Goal: Information Seeking & Learning: Learn about a topic

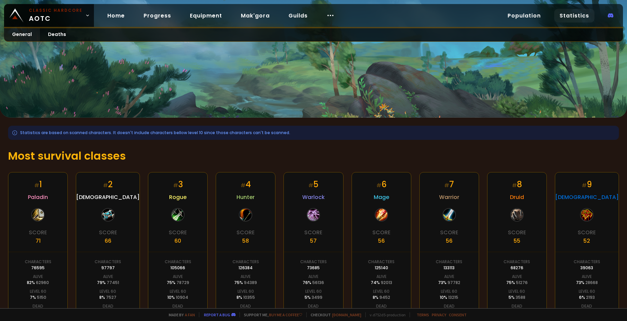
scroll to position [91, 0]
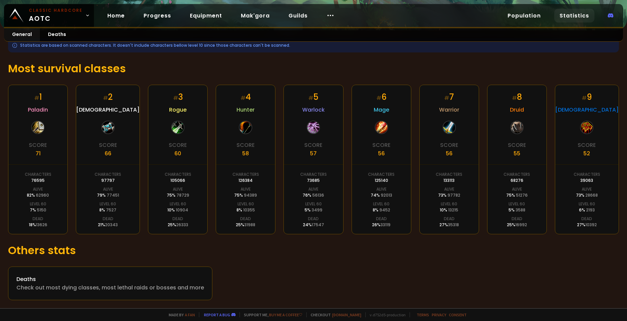
click at [565, 183] on div "# 9 Shaman Score 52 Characters 39063 Alive 73 % 28668 Level 60 6 % 2193 Dead 27…" at bounding box center [587, 159] width 64 height 149
click at [579, 201] on div "Level 60" at bounding box center [587, 204] width 16 height 6
click at [574, 152] on div "# 9 Shaman Score 52 Characters 39063 Alive 73 % 28668 Level 60 6 % 2193 Dead 27…" at bounding box center [587, 159] width 64 height 149
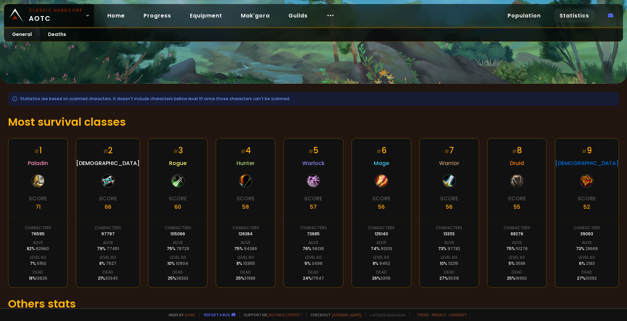
scroll to position [0, 0]
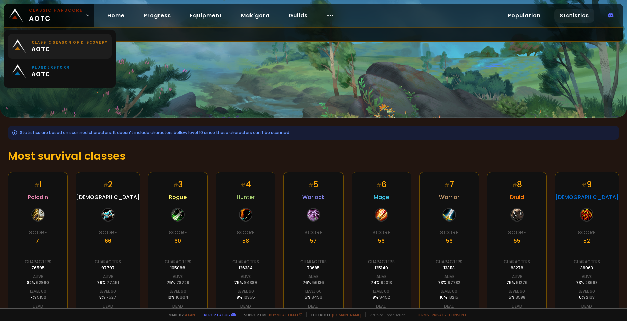
click at [52, 34] on link "Classic Season of Discovery AOTC" at bounding box center [60, 46] width 104 height 25
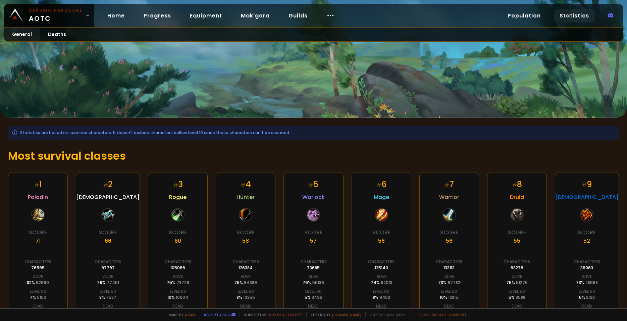
click at [197, 70] on div at bounding box center [313, 58] width 627 height 117
click at [68, 37] on link "Deaths" at bounding box center [57, 34] width 34 height 13
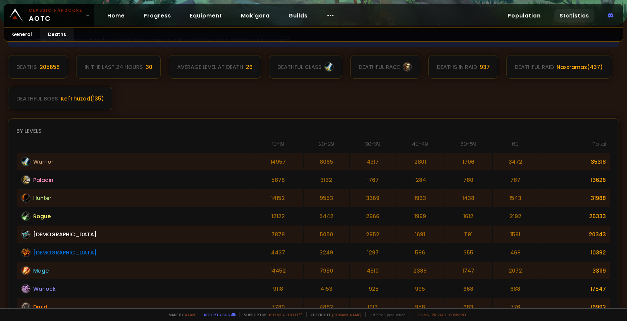
scroll to position [139, 0]
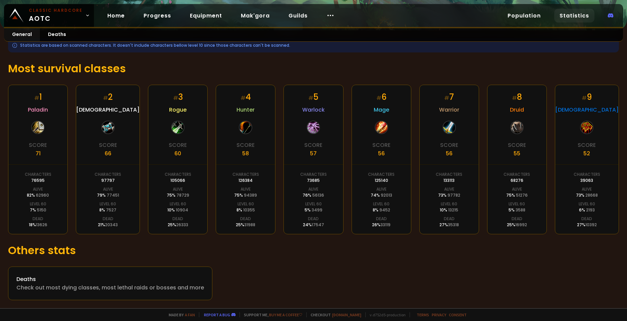
scroll to position [91, 0]
